Goal: Task Accomplishment & Management: Complete application form

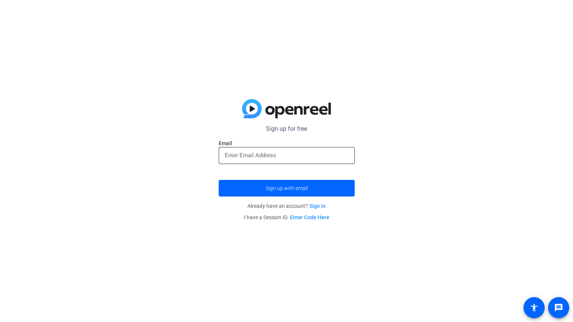
click at [323, 157] on input "email" at bounding box center [287, 155] width 124 height 9
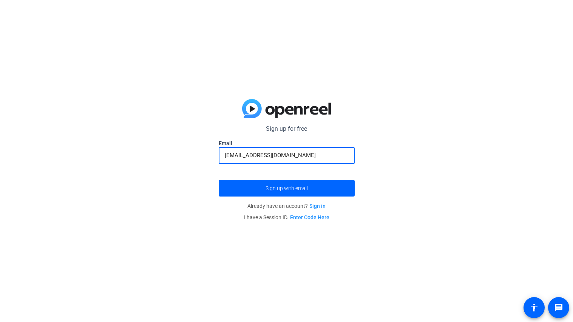
type input "[EMAIL_ADDRESS][DOMAIN_NAME]"
click at [219, 180] on button "Sign up with email" at bounding box center [287, 188] width 136 height 17
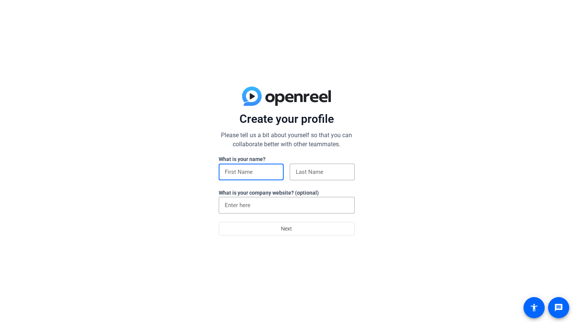
click at [260, 170] on input at bounding box center [251, 171] width 53 height 9
type input "[PERSON_NAME]"
click at [300, 170] on input at bounding box center [322, 171] width 53 height 9
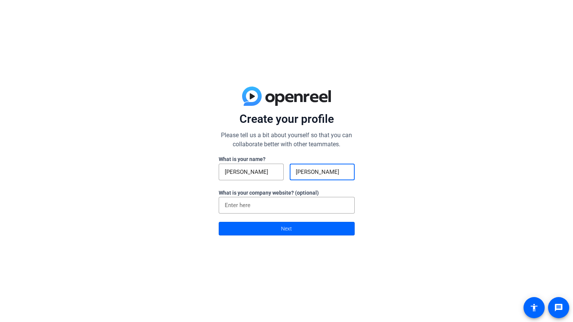
type input "[PERSON_NAME]"
click at [303, 224] on span at bounding box center [286, 228] width 135 height 18
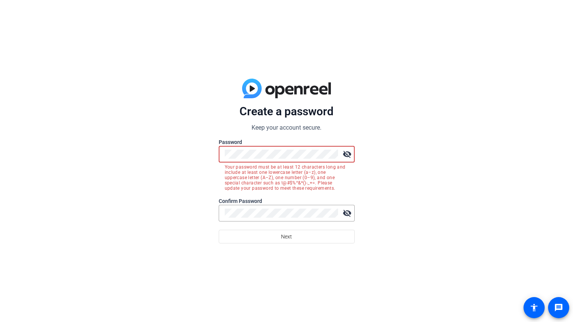
click at [345, 153] on mat-icon "visibility_off" at bounding box center [346, 154] width 15 height 15
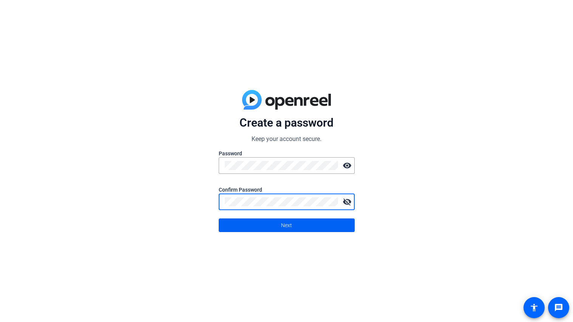
click at [272, 224] on span at bounding box center [286, 225] width 135 height 18
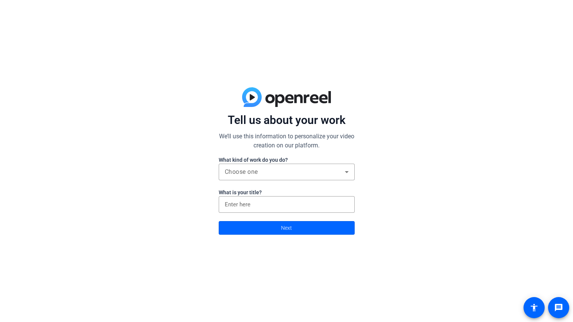
click at [456, 197] on div "Tell us about your work We’ll use this information to personalize your video cr…" at bounding box center [286, 161] width 573 height 322
click at [284, 179] on div "Choose one" at bounding box center [287, 172] width 124 height 17
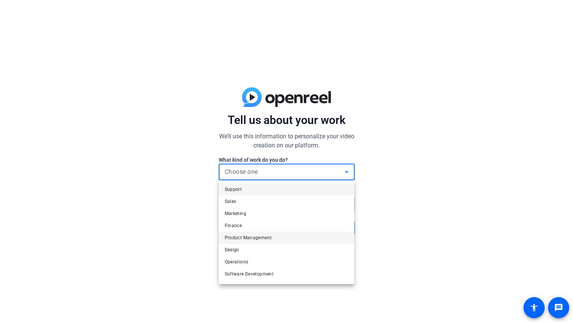
scroll to position [23, 0]
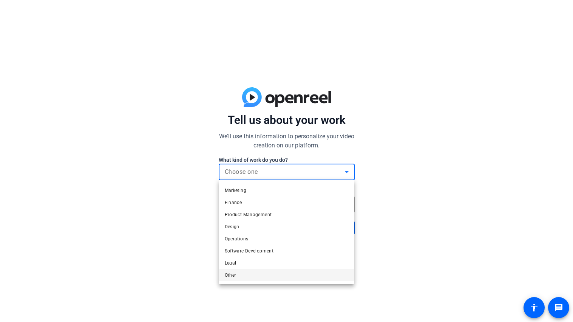
click at [278, 277] on mat-option "Other" at bounding box center [287, 275] width 136 height 12
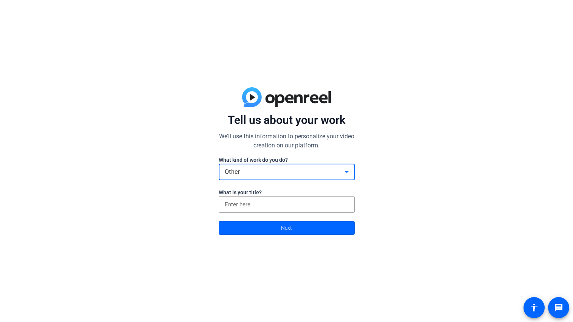
click at [278, 278] on div "Tell us about your work We’ll use this information to personalize your video cr…" at bounding box center [286, 161] width 573 height 322
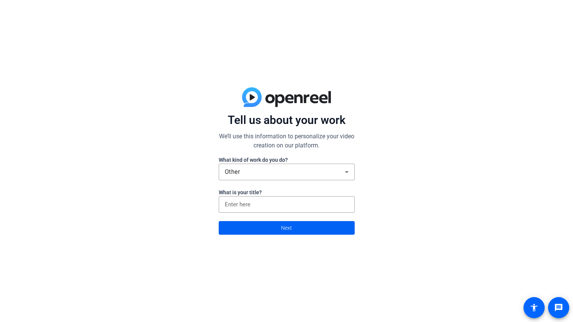
click at [279, 229] on span at bounding box center [286, 228] width 135 height 18
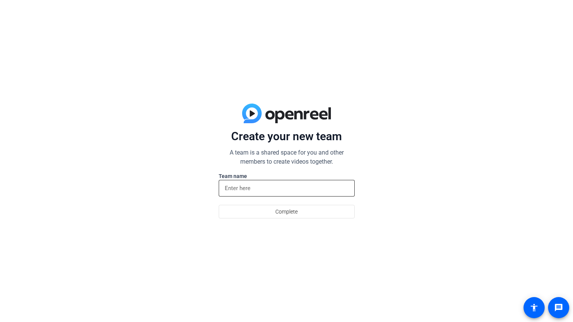
click at [264, 188] on input at bounding box center [287, 188] width 124 height 9
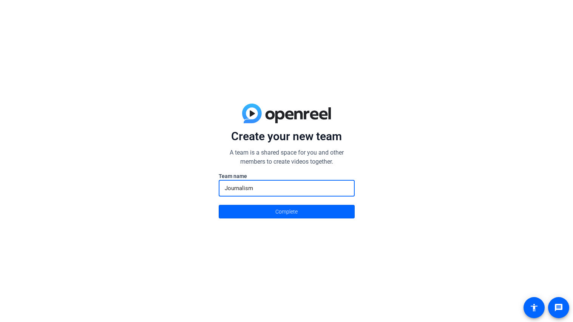
type input "Journalism"
click at [219, 205] on button "Complete" at bounding box center [287, 212] width 136 height 14
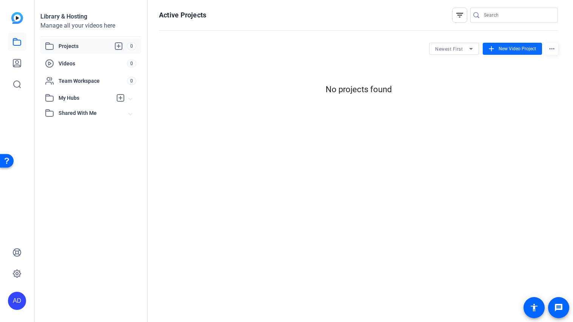
click at [517, 50] on span "New Video Project" at bounding box center [516, 48] width 37 height 7
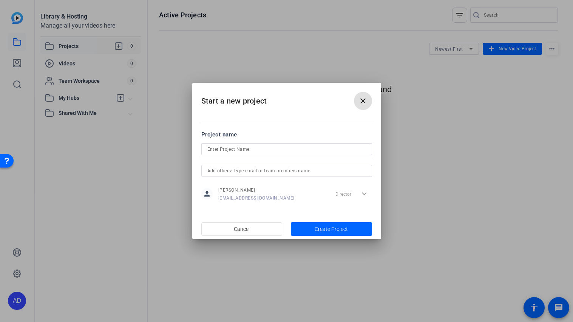
click at [253, 153] on input at bounding box center [286, 149] width 159 height 9
click at [252, 172] on input "text" at bounding box center [286, 170] width 159 height 9
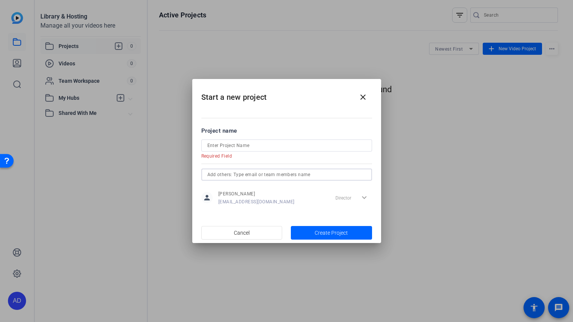
click at [235, 137] on form "Project name Required Field person [PERSON_NAME] [EMAIL_ADDRESS][DOMAIN_NAME] D…" at bounding box center [286, 167] width 171 height 80
click at [243, 142] on input at bounding box center [286, 145] width 159 height 9
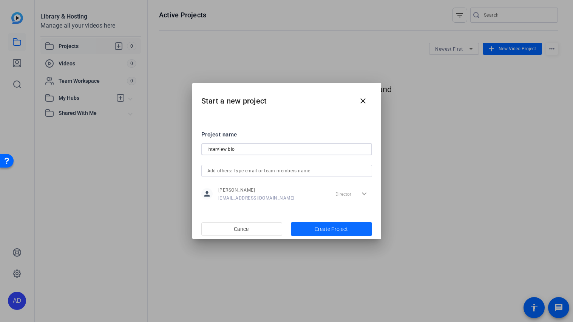
type input "Interview bio"
click at [311, 228] on span "button" at bounding box center [331, 229] width 81 height 18
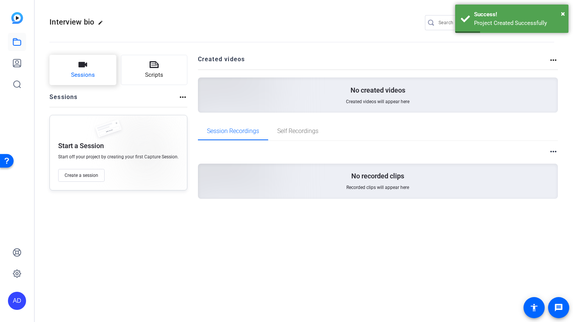
click at [101, 66] on button "Sessions" at bounding box center [82, 70] width 67 height 30
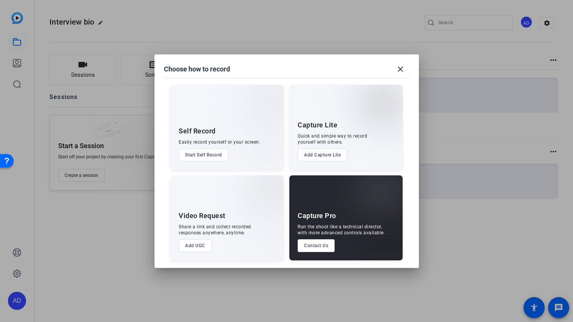
click at [213, 157] on button "Start Self Record" at bounding box center [204, 154] width 50 height 13
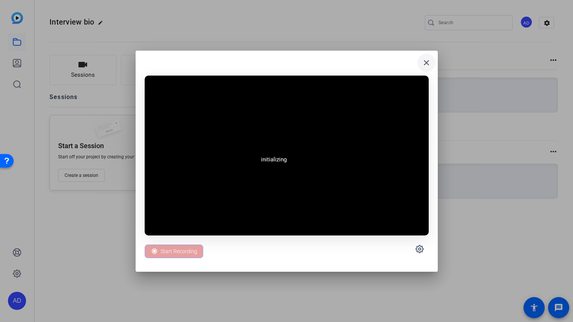
click at [428, 69] on span at bounding box center [426, 63] width 18 height 18
